Goal: Task Accomplishment & Management: Manage account settings

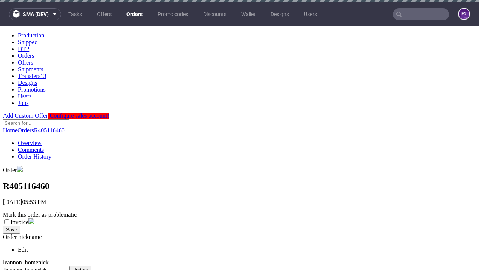
scroll to position [306, 0]
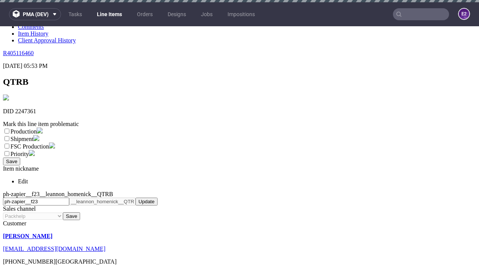
scroll to position [2, 0]
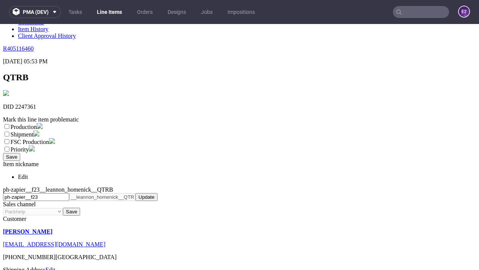
select select "dtp_ca_needed"
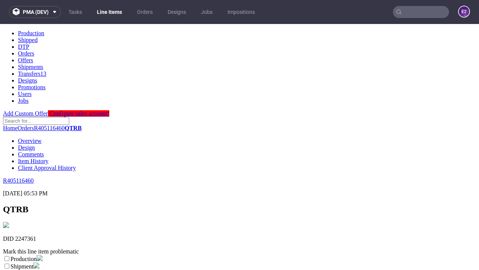
scroll to position [0, 0]
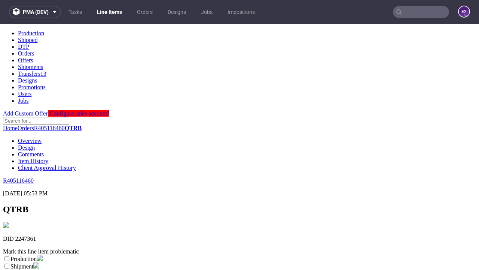
checkbox input "true"
